Goal: Task Accomplishment & Management: Manage account settings

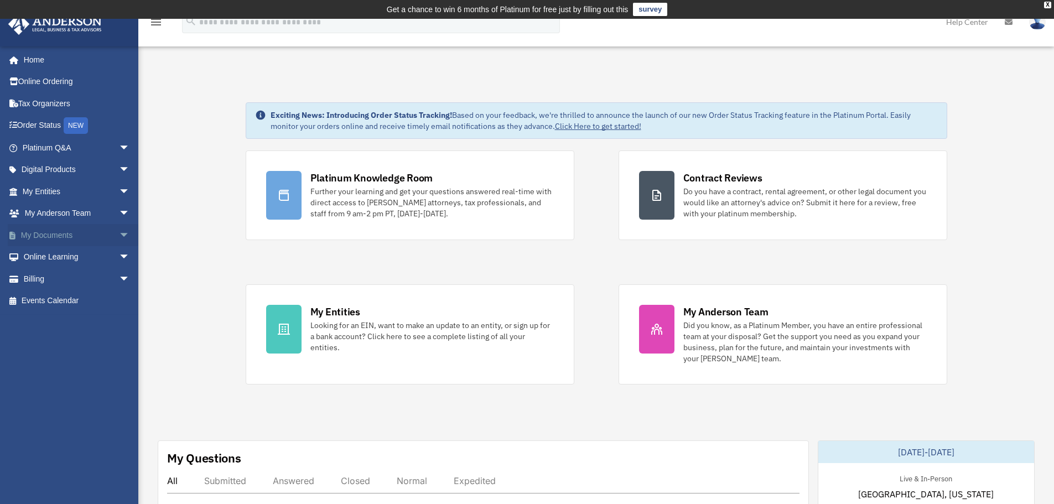
click at [119, 234] on span "arrow_drop_down" at bounding box center [130, 235] width 22 height 23
click at [41, 258] on link "Box" at bounding box center [80, 257] width 131 height 22
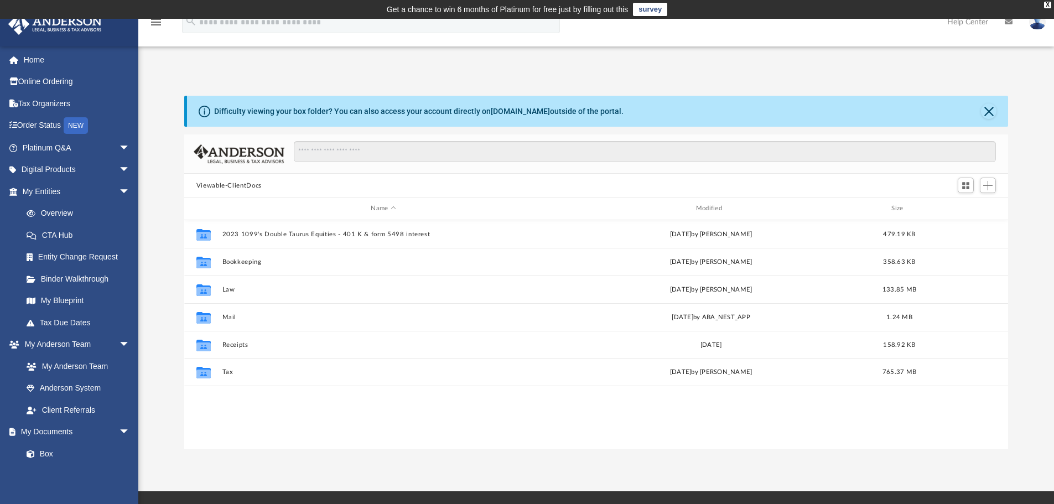
scroll to position [9, 9]
click at [1034, 20] on img at bounding box center [1037, 22] width 17 height 16
click at [816, 96] on link "Logout" at bounding box center [871, 96] width 111 height 23
